Goal: Information Seeking & Learning: Check status

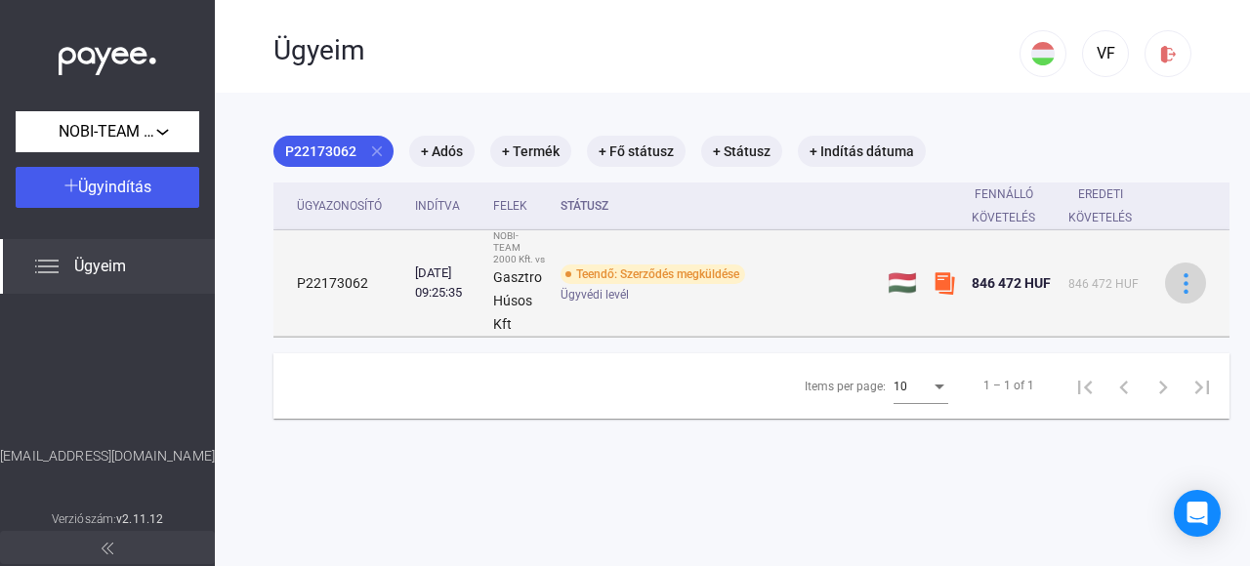
click at [1180, 279] on img at bounding box center [1186, 283] width 21 height 21
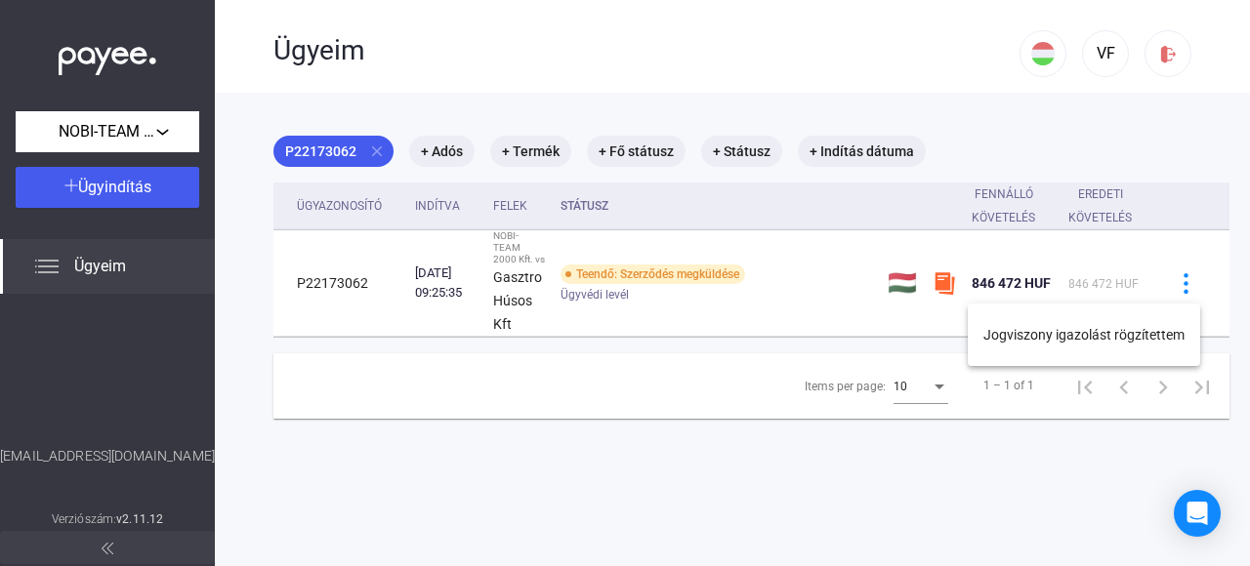
click at [908, 287] on div at bounding box center [625, 283] width 1250 height 566
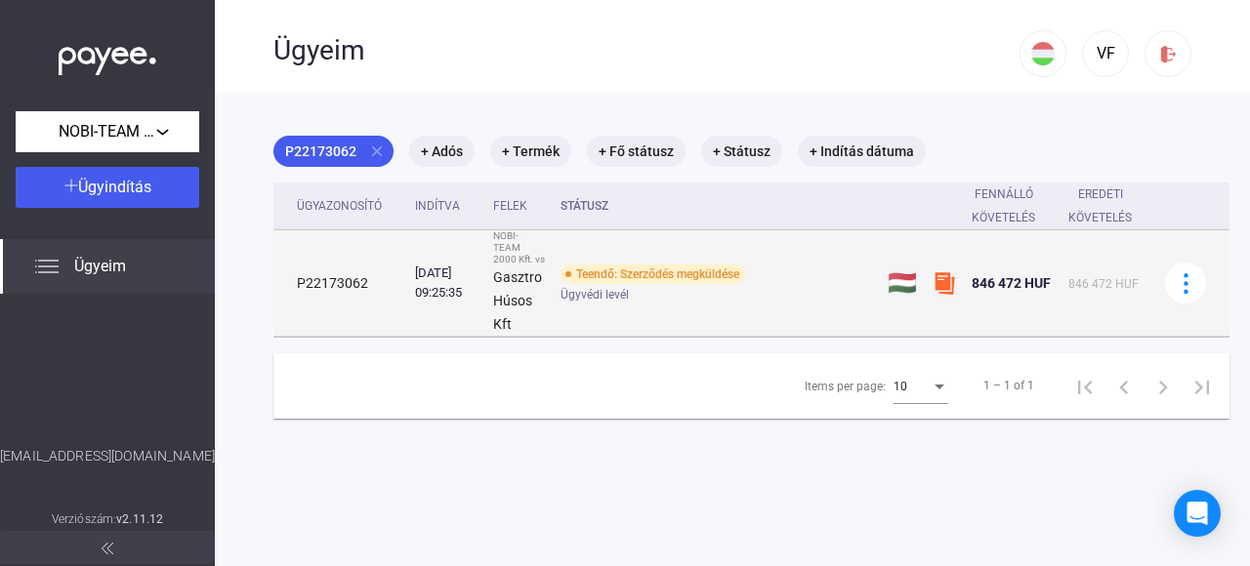
click at [943, 285] on img at bounding box center [944, 283] width 23 height 23
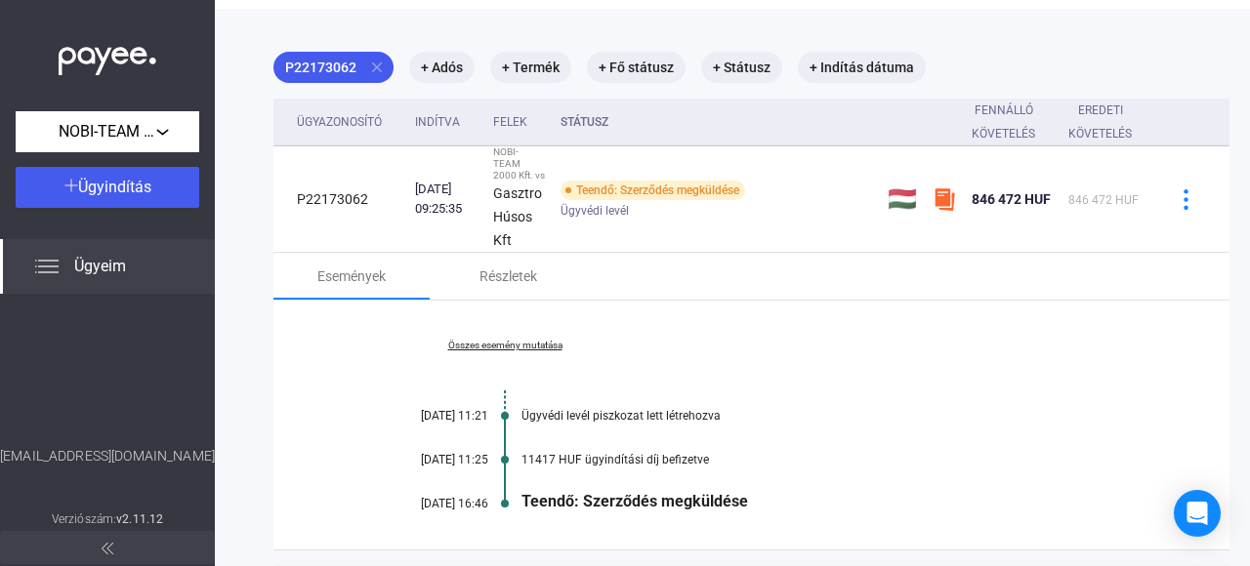
scroll to position [195, 0]
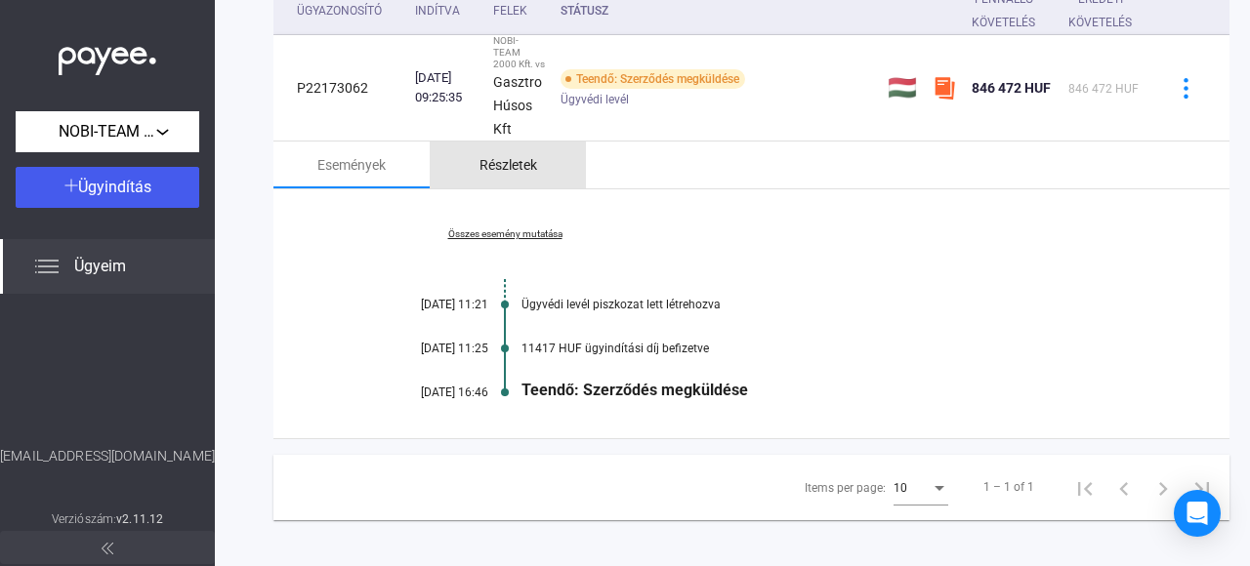
click at [525, 167] on div "Részletek" at bounding box center [509, 164] width 58 height 23
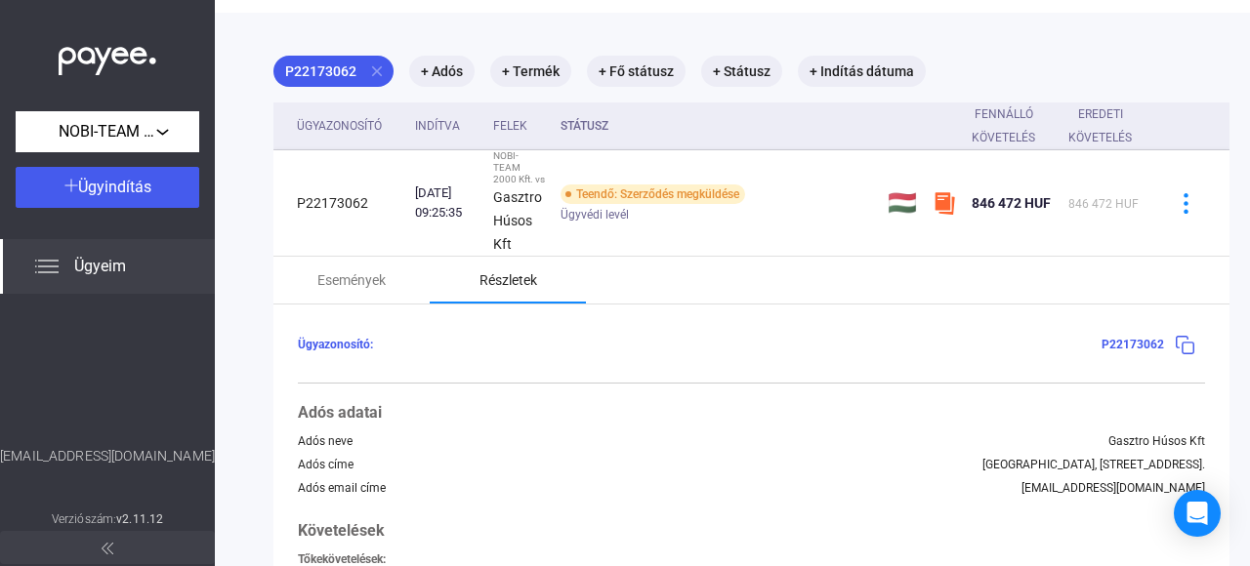
scroll to position [50, 0]
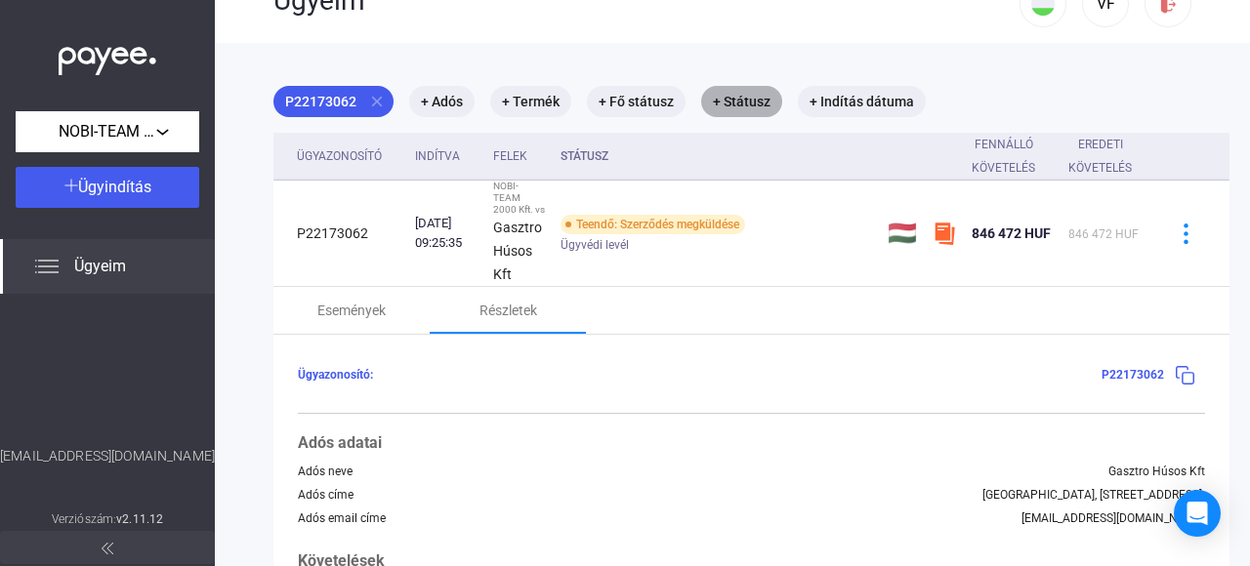
click at [762, 101] on mat-chip "+ Státusz" at bounding box center [741, 101] width 81 height 31
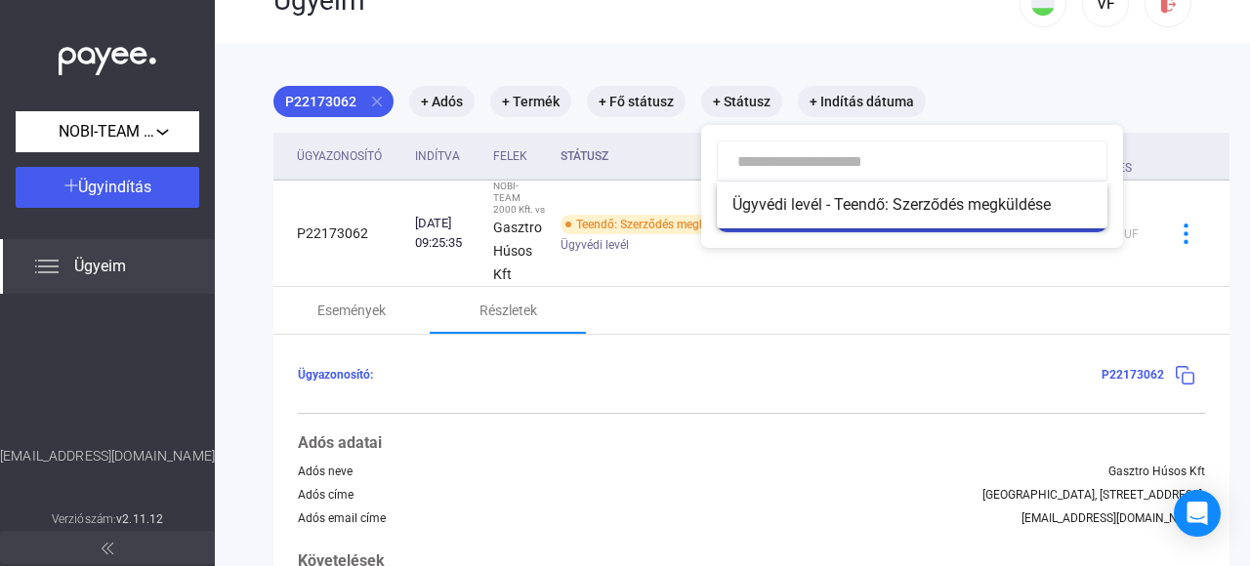
click at [650, 104] on div at bounding box center [625, 283] width 1250 height 566
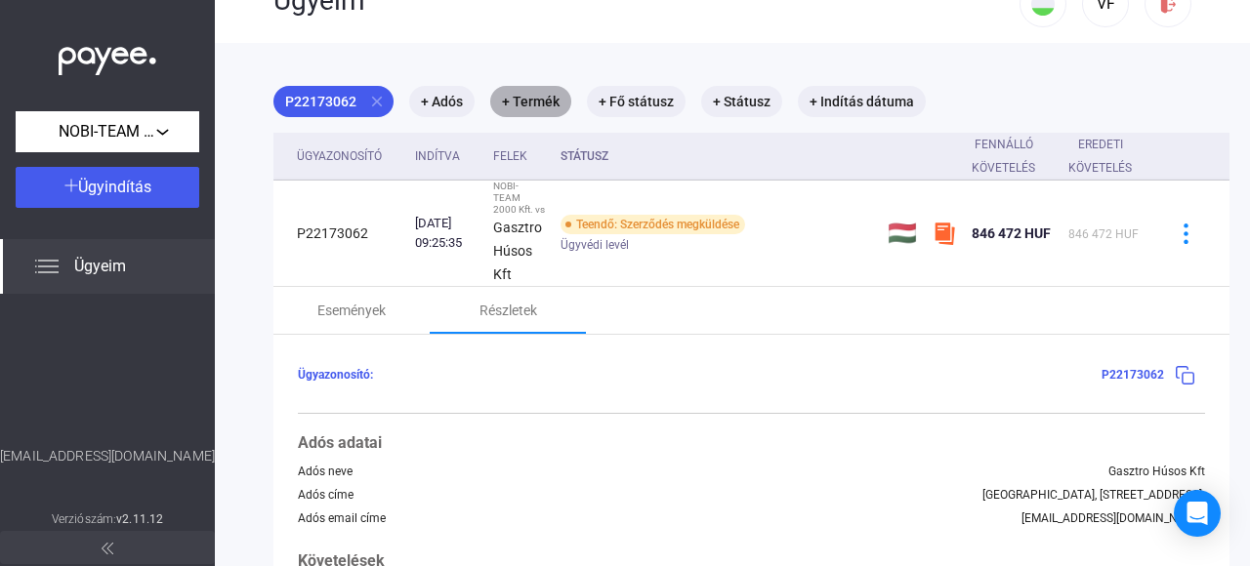
click at [542, 100] on mat-chip "+ Termék" at bounding box center [530, 101] width 81 height 31
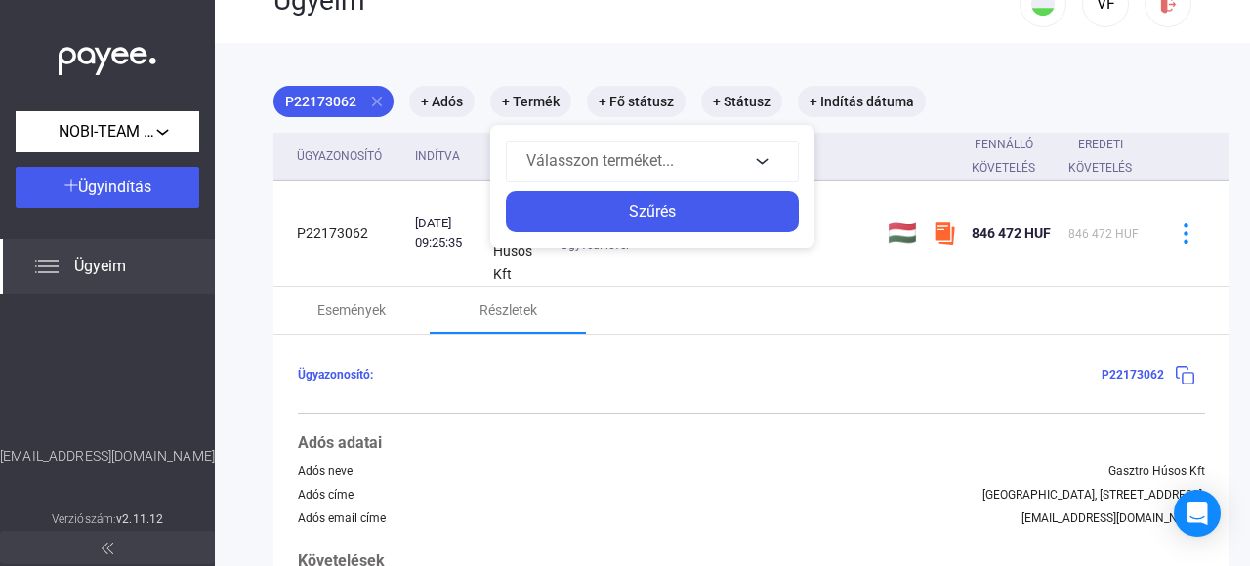
click at [443, 104] on div at bounding box center [625, 283] width 1250 height 566
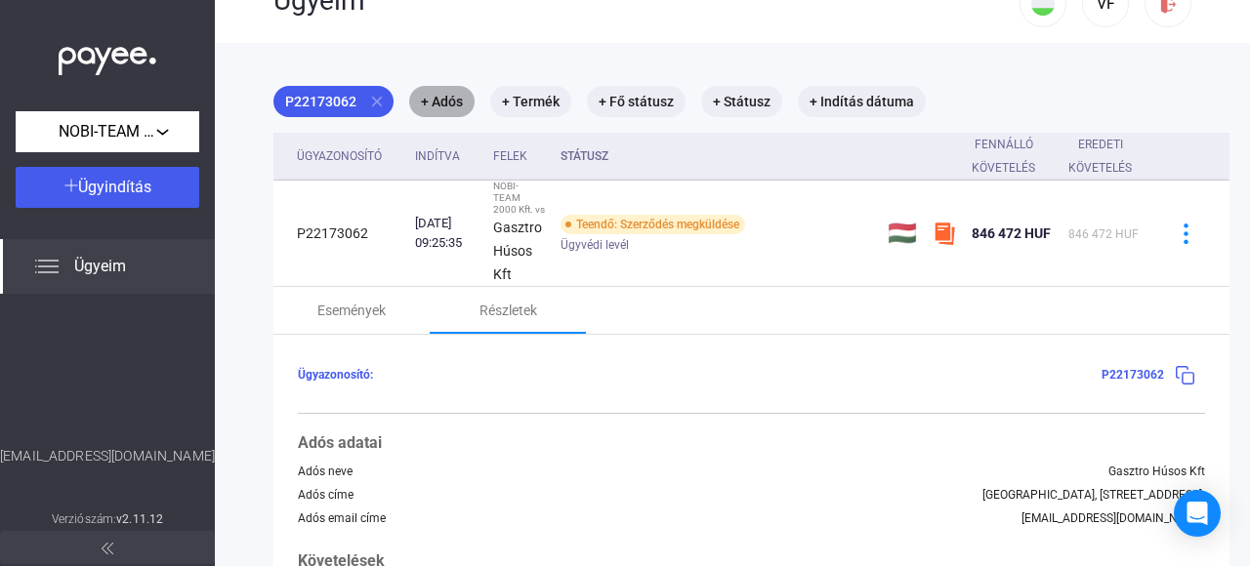
click at [443, 104] on mat-chip "+ Adós" at bounding box center [441, 101] width 65 height 31
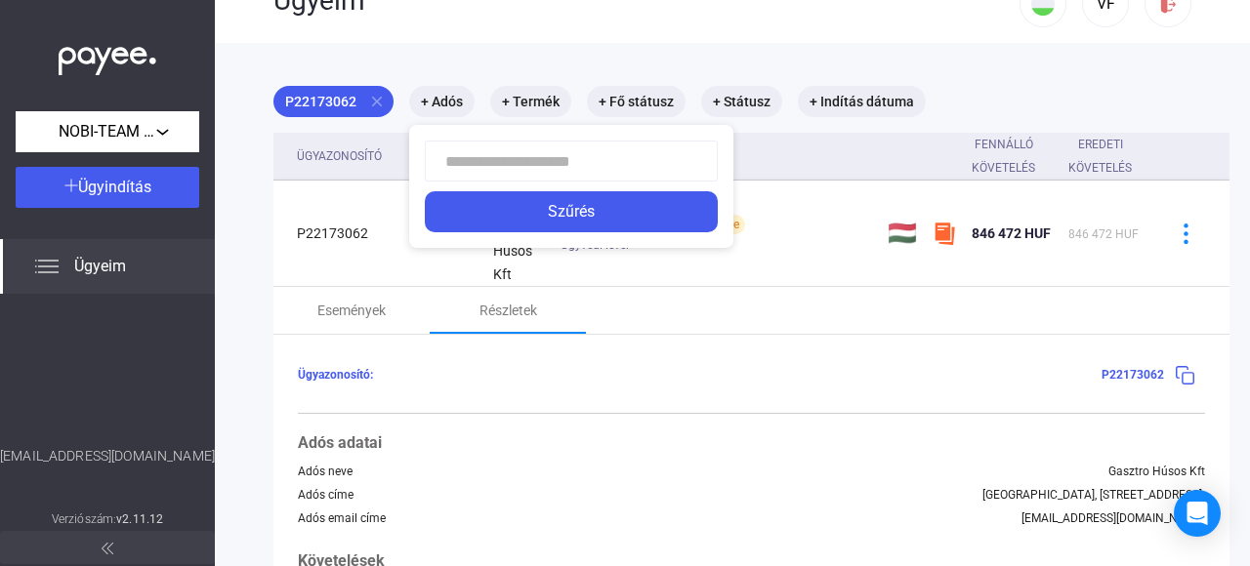
click at [443, 104] on div at bounding box center [625, 283] width 1250 height 566
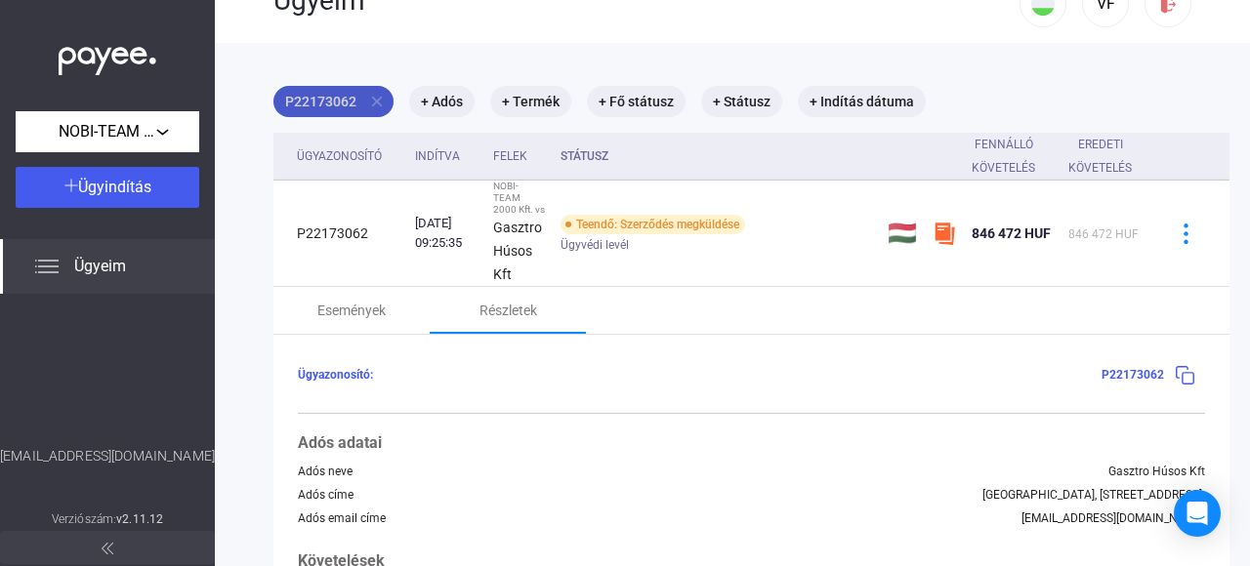
click at [336, 98] on mat-chip "P22173062 close" at bounding box center [333, 101] width 120 height 31
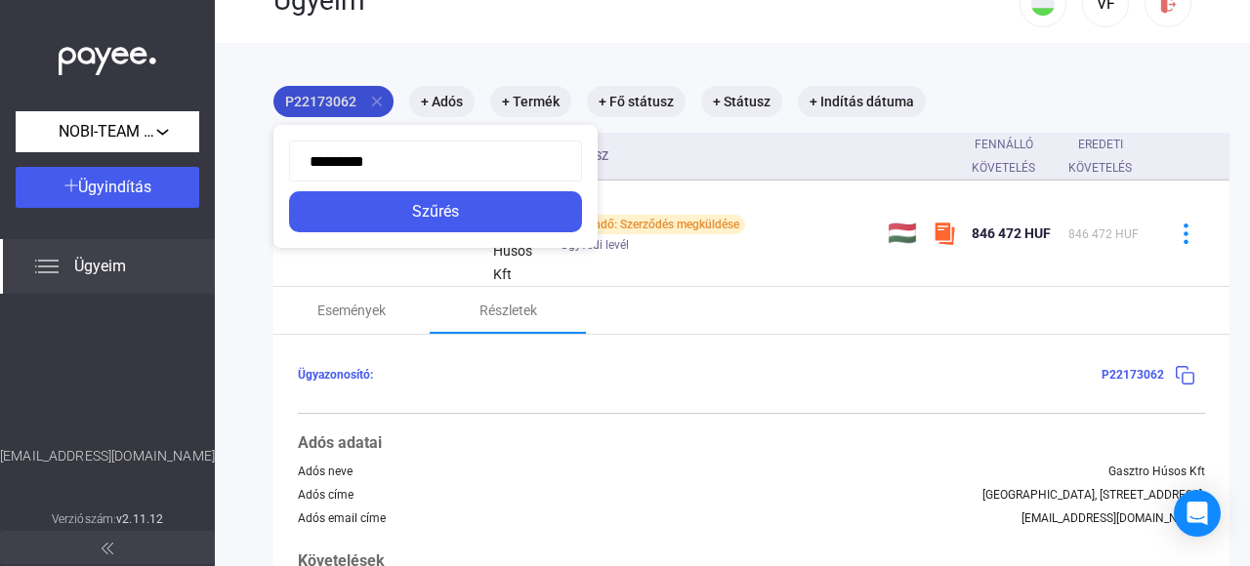
click at [336, 98] on div at bounding box center [625, 283] width 1250 height 566
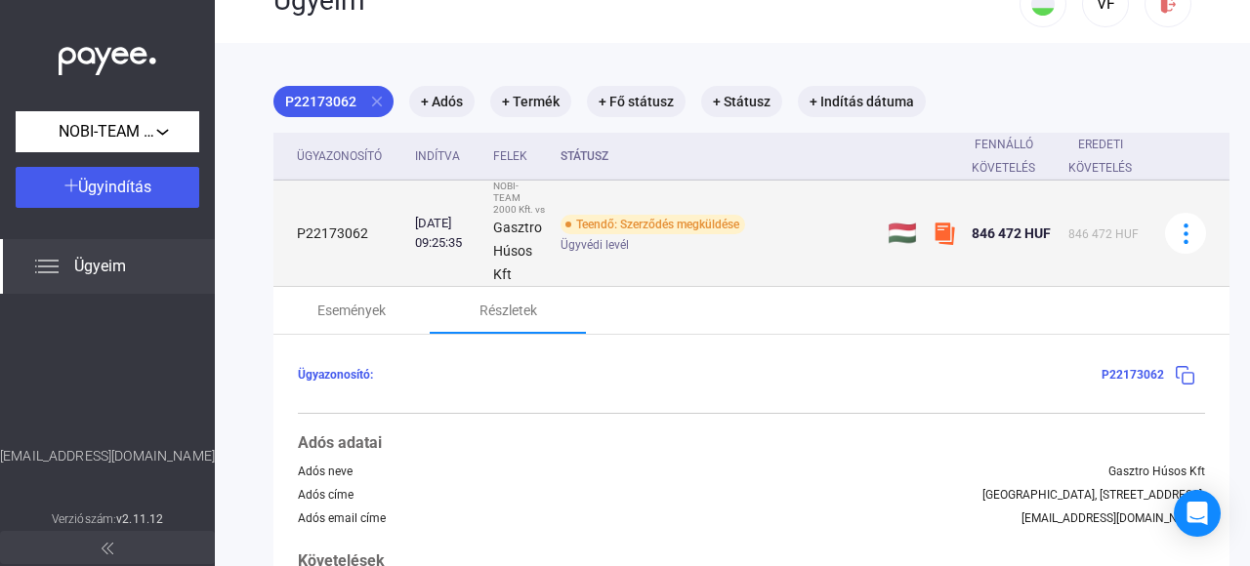
click at [938, 232] on img at bounding box center [944, 233] width 23 height 23
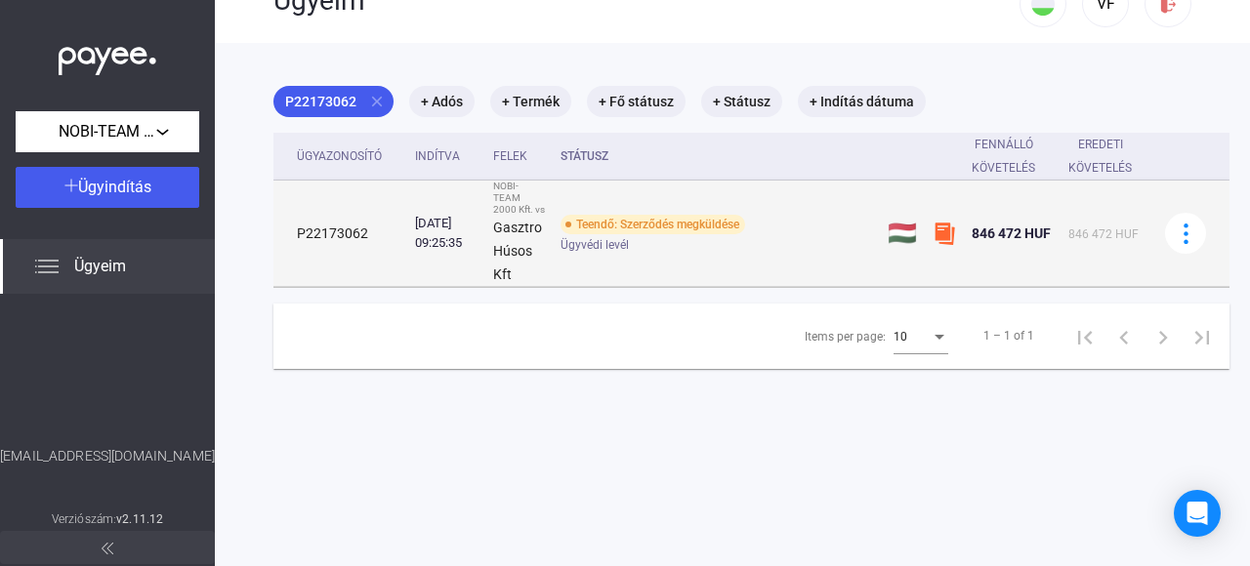
click at [938, 232] on img at bounding box center [944, 233] width 23 height 23
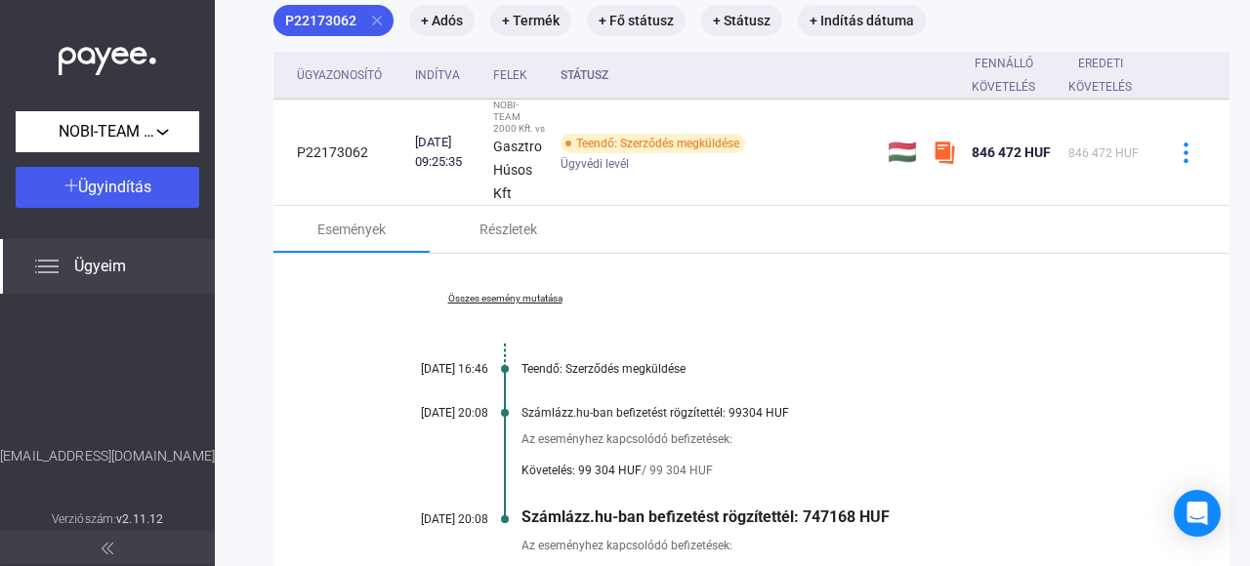
scroll to position [245, 0]
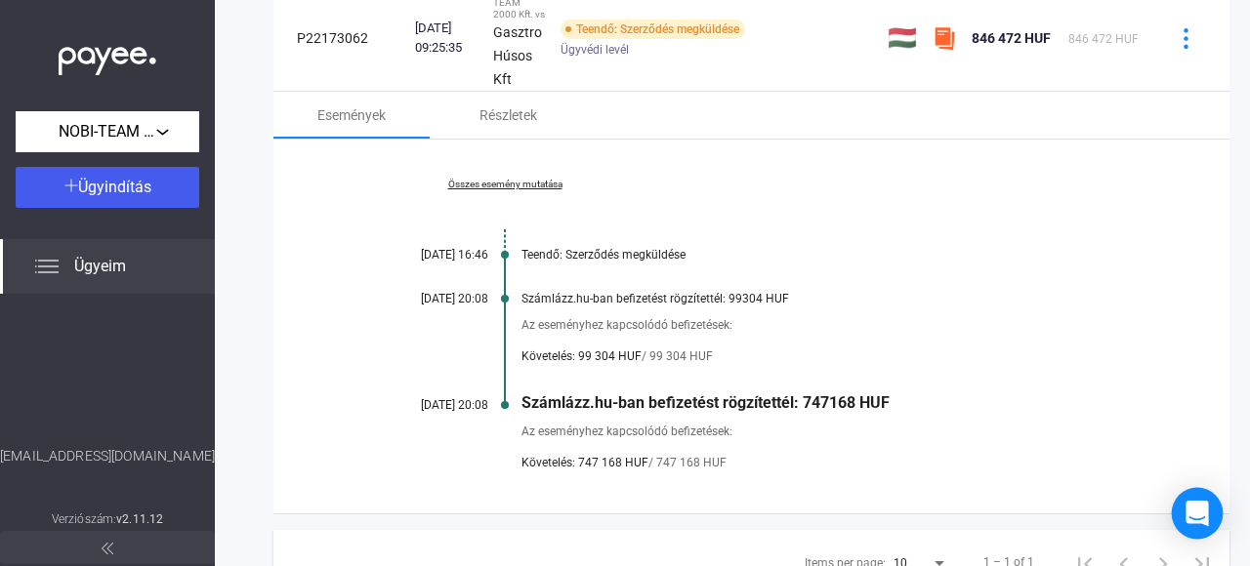
click at [1197, 509] on icon "Open Intercom Messenger" at bounding box center [1197, 513] width 22 height 25
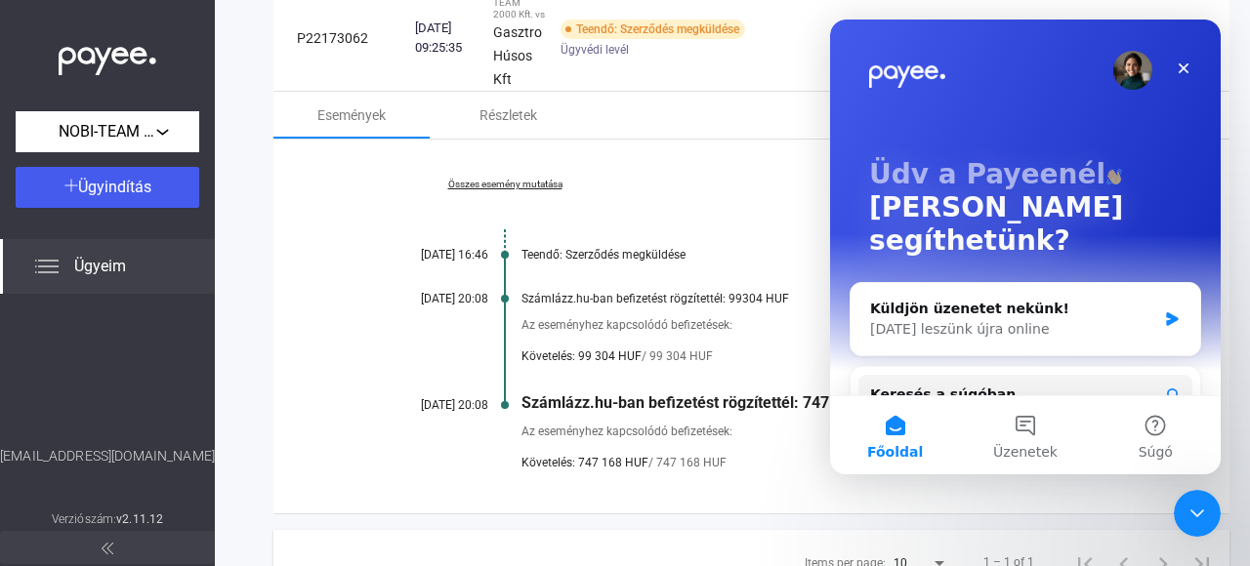
scroll to position [0, 0]
click at [1187, 61] on icon "Bezárás" at bounding box center [1184, 69] width 16 height 16
